Goal: Entertainment & Leisure: Consume media (video, audio)

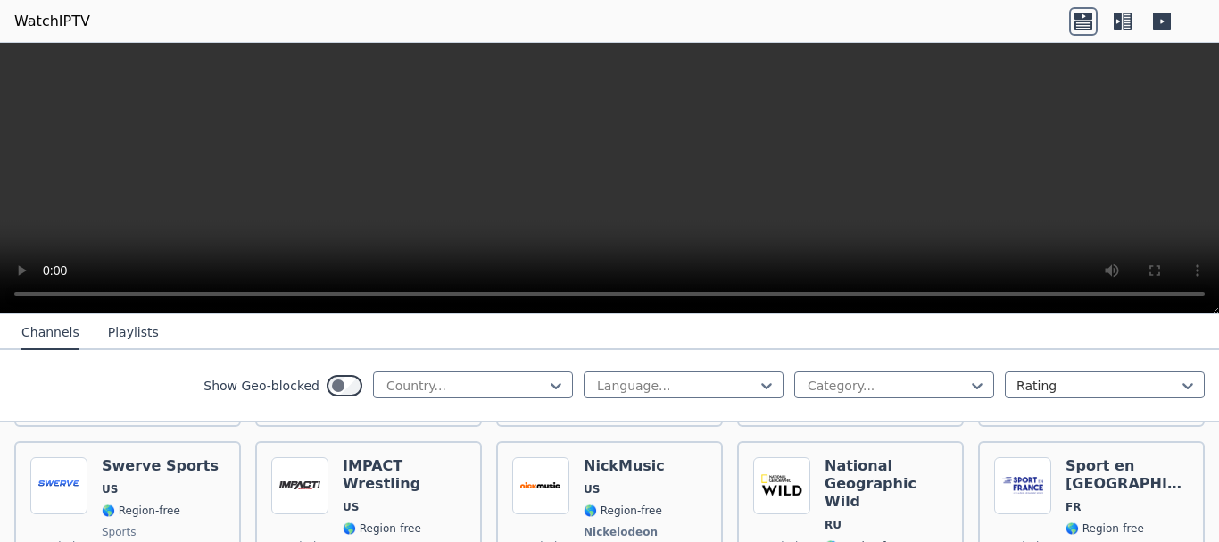
scroll to position [2143, 0]
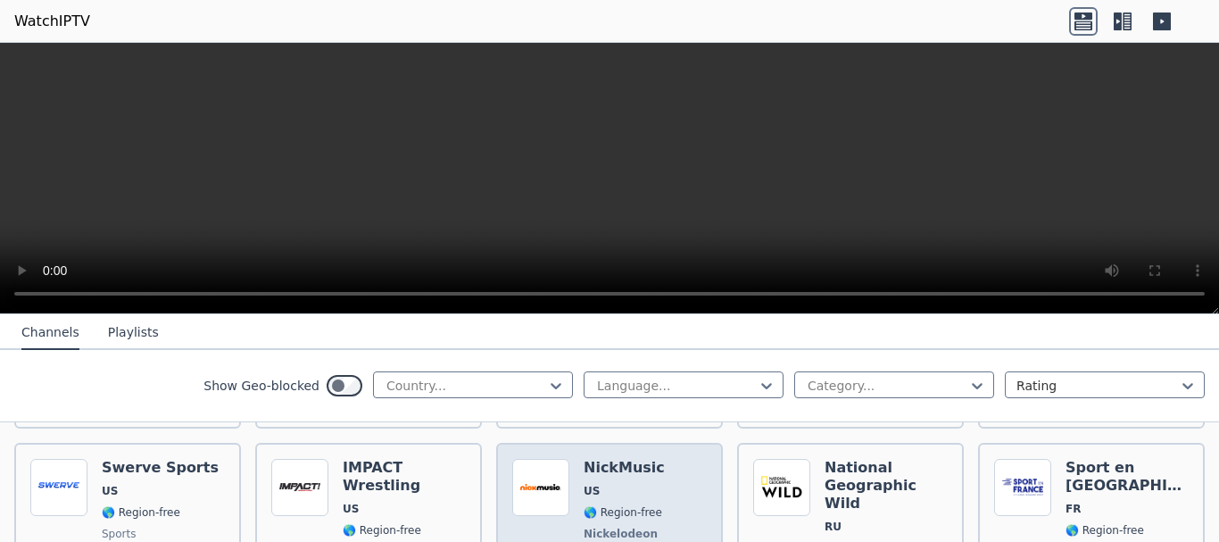
click at [588, 459] on h6 "NickMusic" at bounding box center [624, 468] width 81 height 18
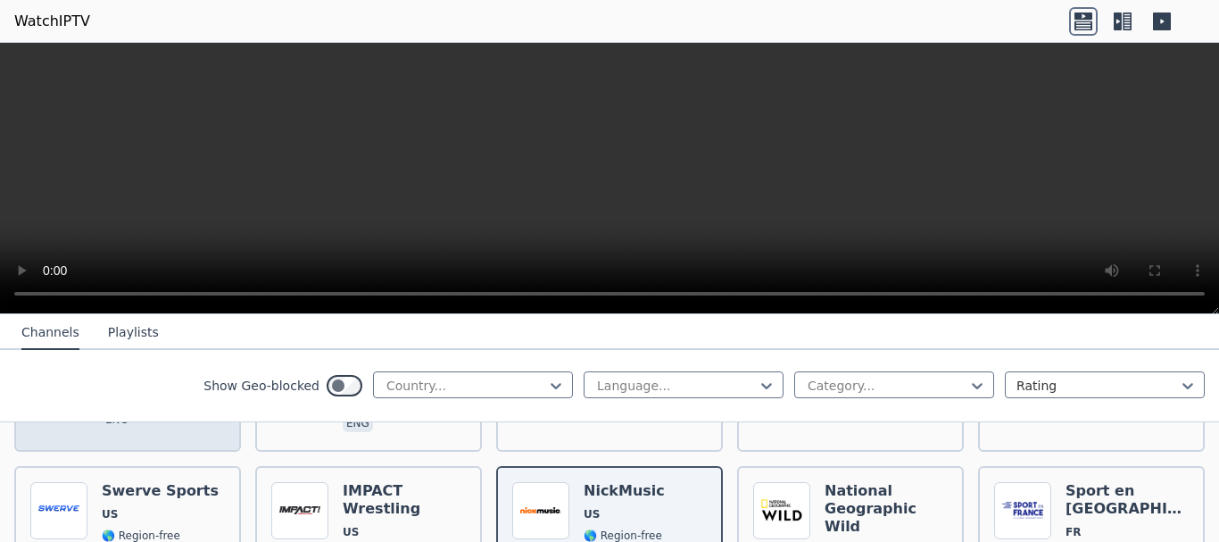
scroll to position [2053, 0]
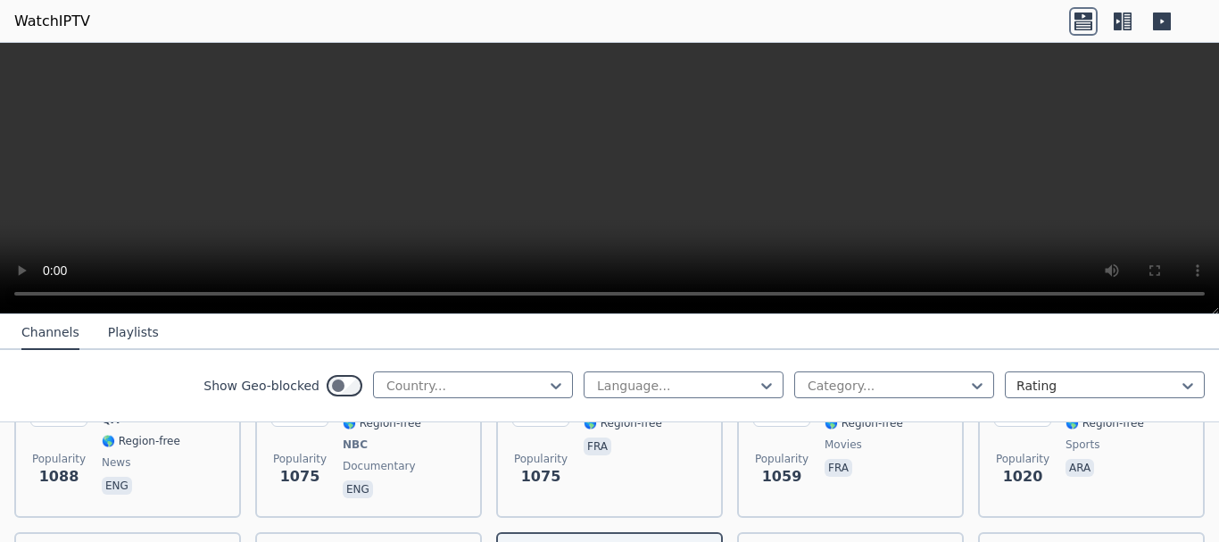
drag, startPoint x: 122, startPoint y: 336, endPoint x: 129, endPoint y: 354, distance: 18.9
click at [122, 335] on button "Playlists" at bounding box center [133, 333] width 51 height 34
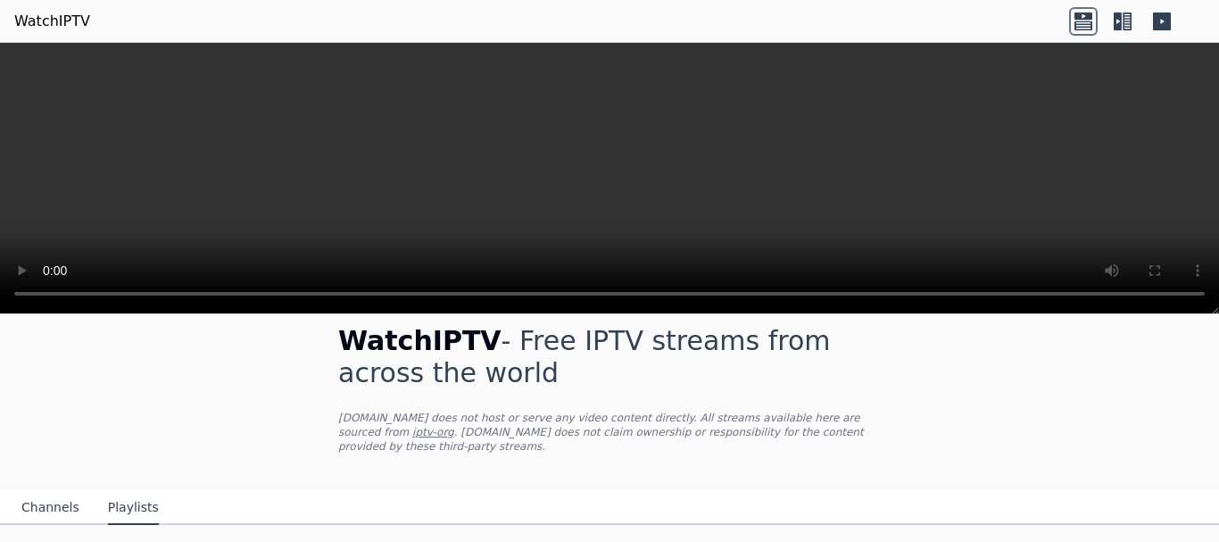
scroll to position [31, 0]
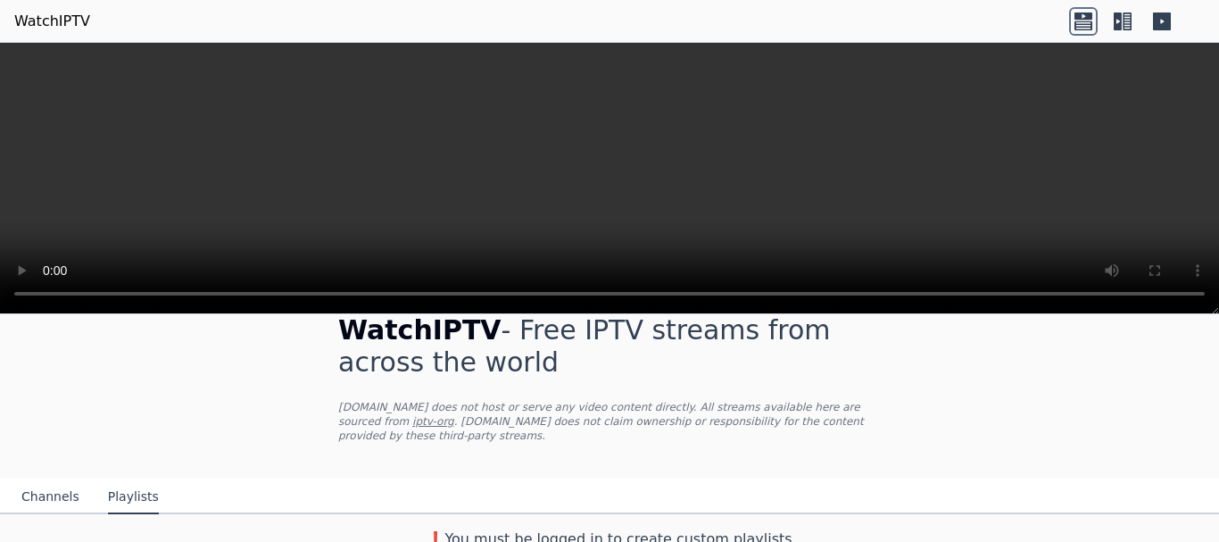
click at [40, 482] on button "Channels" at bounding box center [50, 497] width 58 height 34
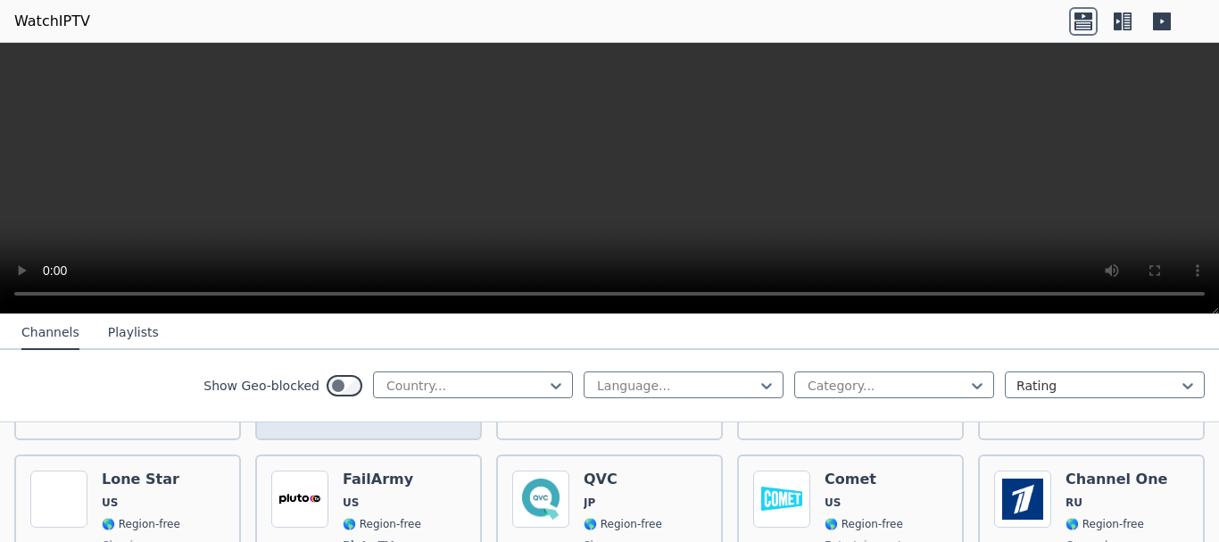
scroll to position [3602, 0]
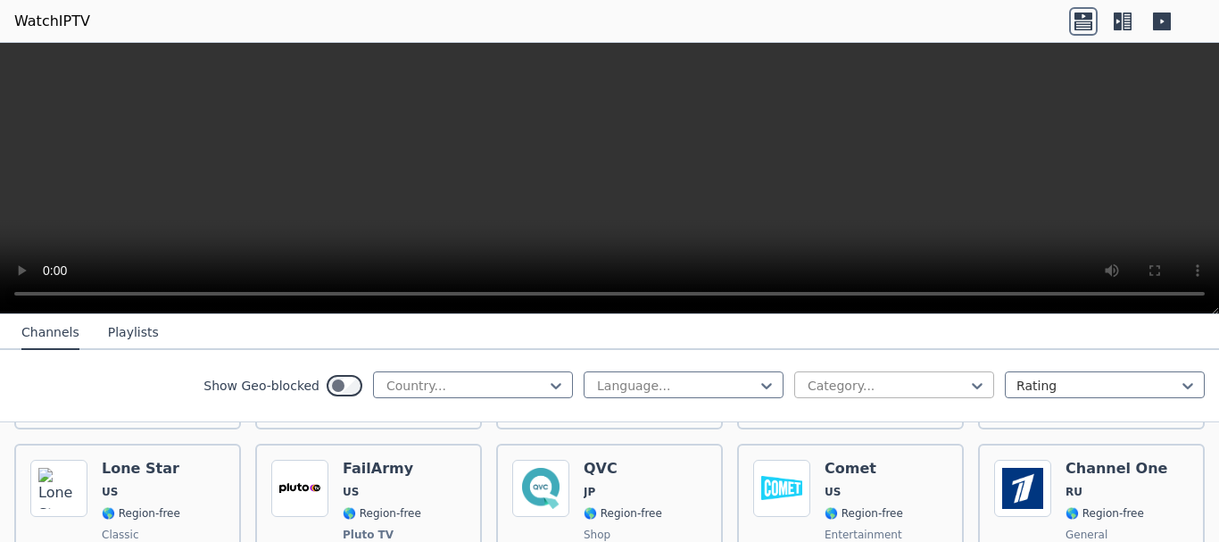
click at [868, 384] on div at bounding box center [887, 386] width 162 height 18
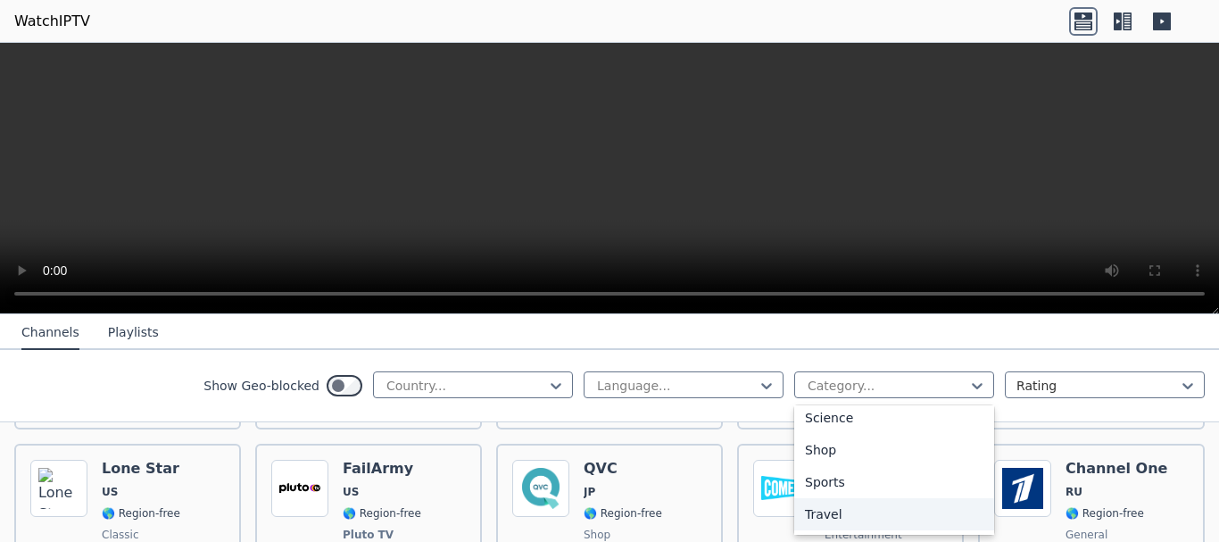
scroll to position [745, 0]
click at [813, 449] on div "Sports" at bounding box center [895, 452] width 200 height 32
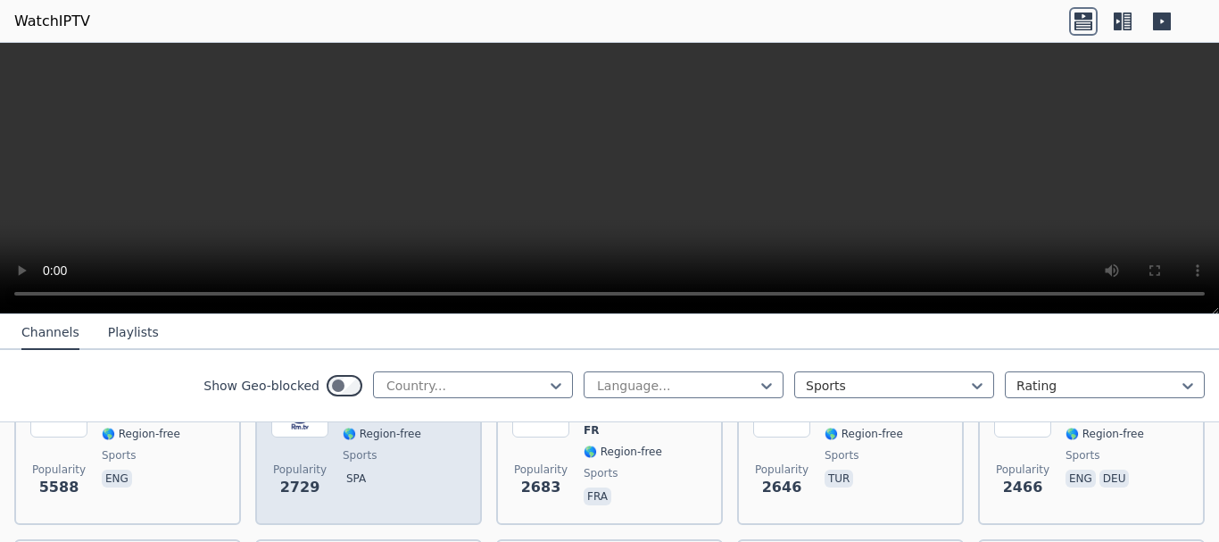
scroll to position [204, 0]
